Goal: Transaction & Acquisition: Download file/media

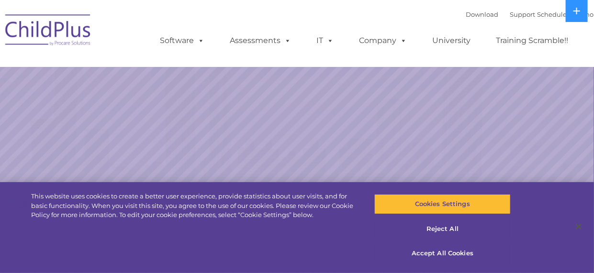
select select "MEDIUM"
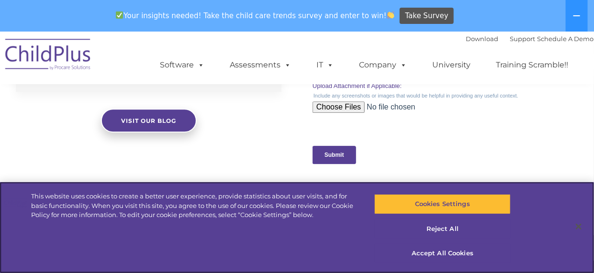
scroll to position [1006, 0]
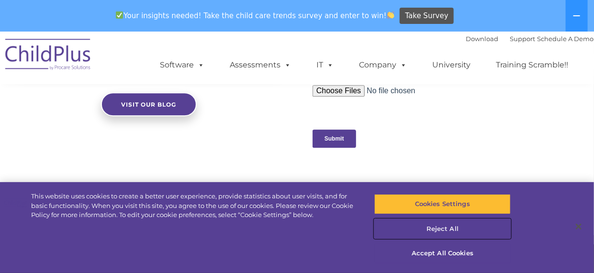
drag, startPoint x: 441, startPoint y: 227, endPoint x: 544, endPoint y: 206, distance: 105.0
click at [442, 227] on button "Reject All" at bounding box center [442, 229] width 136 height 20
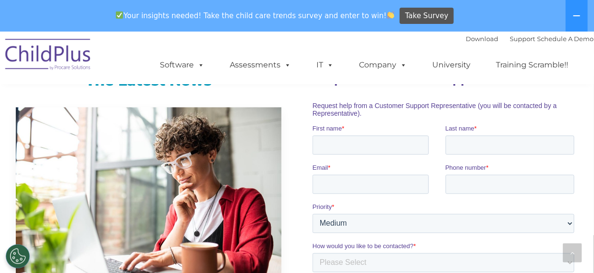
scroll to position [561, 0]
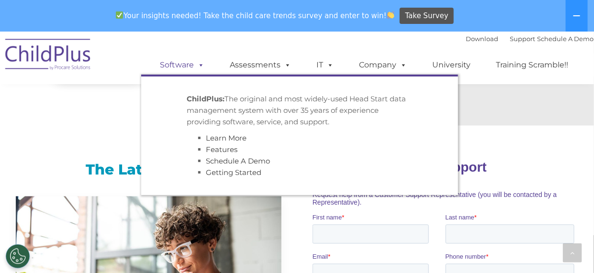
click at [198, 66] on span at bounding box center [199, 64] width 11 height 9
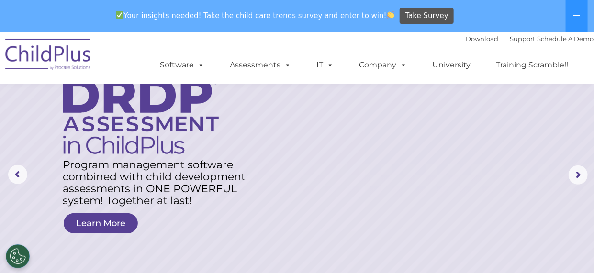
scroll to position [0, 0]
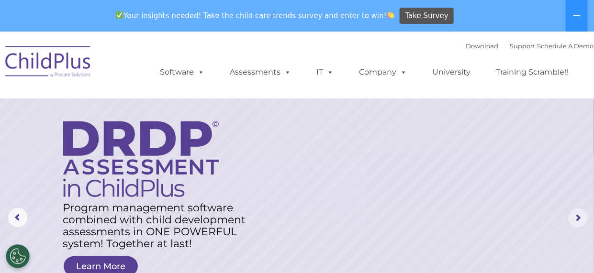
click at [577, 217] on rs-arrow at bounding box center [577, 218] width 19 height 19
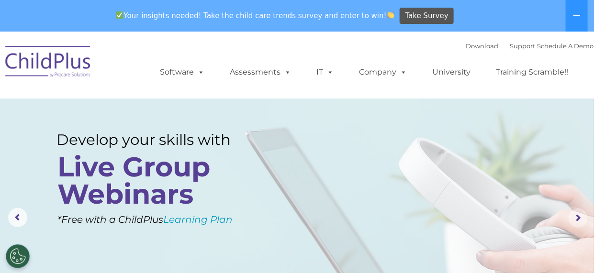
click at [576, 217] on rs-arrow at bounding box center [577, 218] width 19 height 19
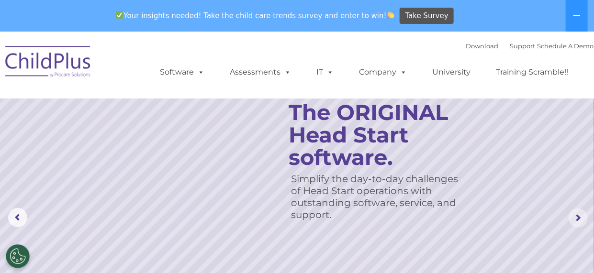
click at [576, 217] on rs-arrow at bounding box center [577, 218] width 19 height 19
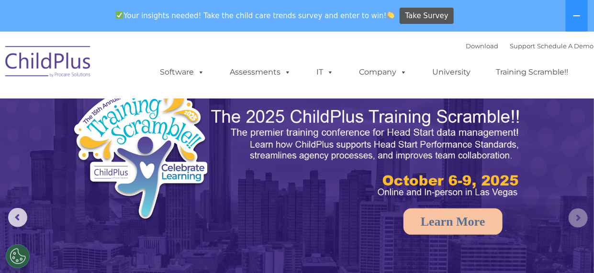
click at [576, 217] on rs-arrow at bounding box center [577, 218] width 19 height 19
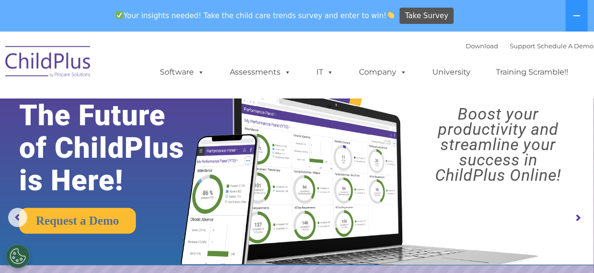
click at [576, 217] on rs-arrow at bounding box center [577, 218] width 19 height 19
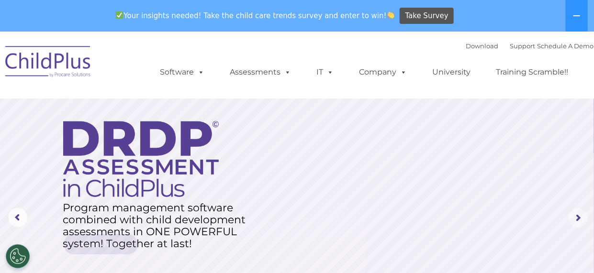
click at [576, 217] on rs-arrow at bounding box center [577, 218] width 19 height 19
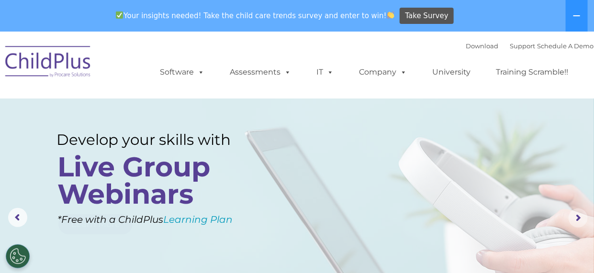
click at [576, 217] on rs-arrow at bounding box center [577, 218] width 19 height 19
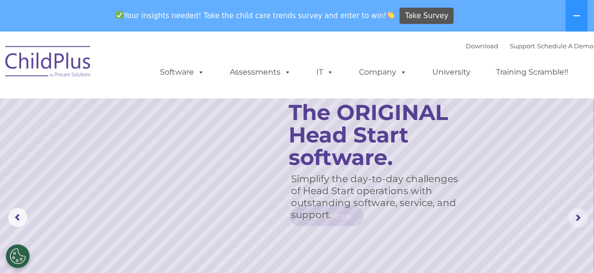
click at [576, 217] on rs-arrow at bounding box center [577, 218] width 19 height 19
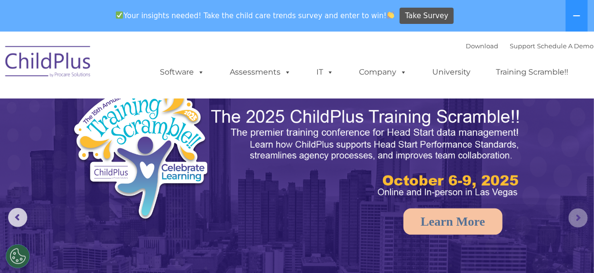
click at [576, 217] on rs-arrow at bounding box center [577, 218] width 19 height 19
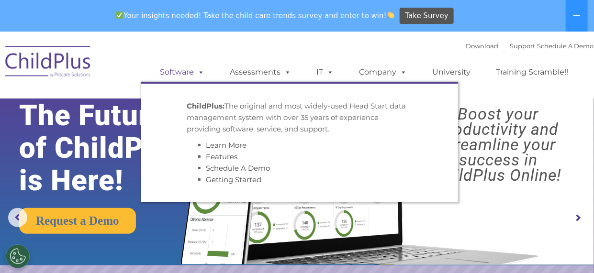
click at [201, 72] on span at bounding box center [199, 71] width 11 height 9
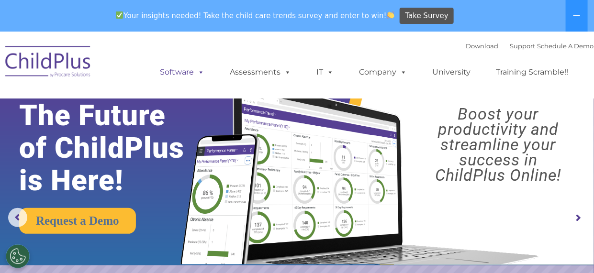
click at [201, 72] on span at bounding box center [199, 71] width 11 height 9
click at [373, 46] on div "Download Support | Schedule A Demo  MENU MENU Software ChildPlus: The original…" at bounding box center [367, 65] width 453 height 53
click at [569, 18] on button at bounding box center [577, 16] width 22 height 32
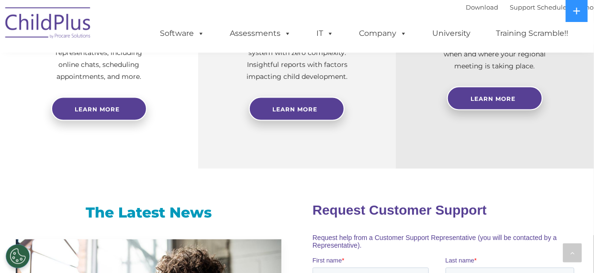
scroll to position [431, 0]
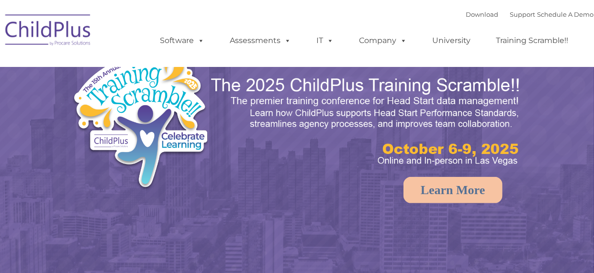
select select "MEDIUM"
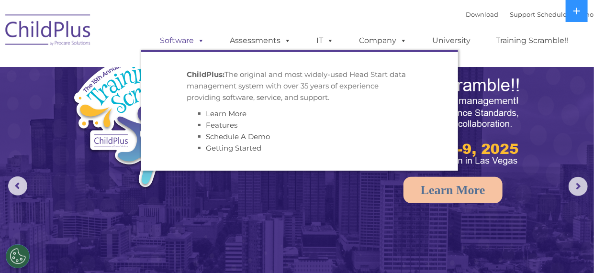
click at [200, 41] on span at bounding box center [199, 40] width 11 height 9
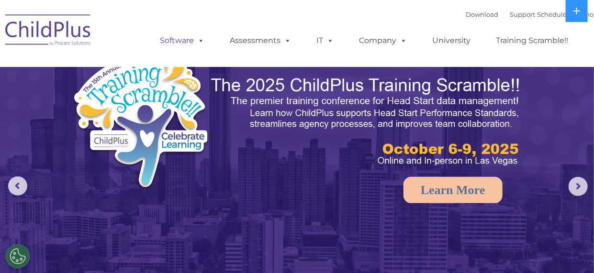
click at [200, 41] on span at bounding box center [199, 40] width 11 height 9
click at [468, 17] on link "Download" at bounding box center [482, 15] width 33 height 8
